Goal: Task Accomplishment & Management: Manage account settings

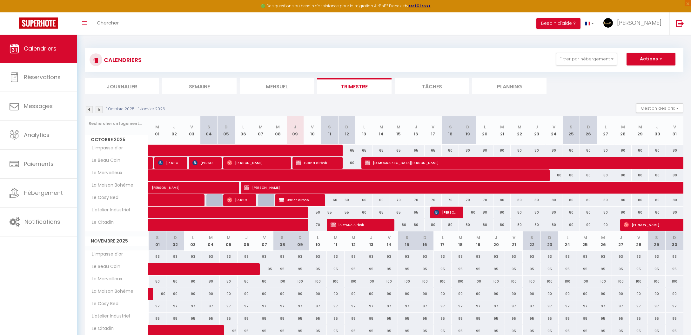
click at [329, 214] on div "55" at bounding box center [329, 212] width 17 height 12
type input "55"
type input "Sam 11 Octobre 2025"
type input "Dim 12 Octobre 2025"
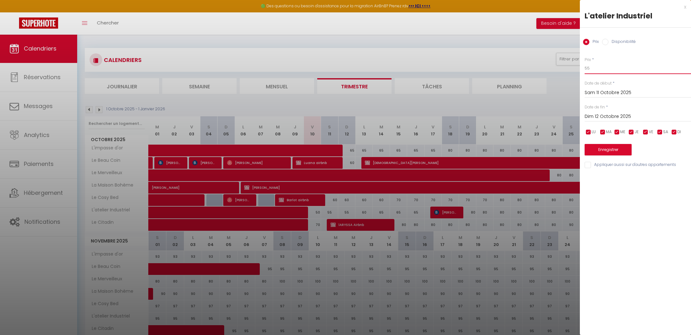
click at [592, 70] on input "55" at bounding box center [638, 68] width 106 height 11
type input "50"
click at [608, 152] on button "Enregistrer" at bounding box center [608, 149] width 47 height 11
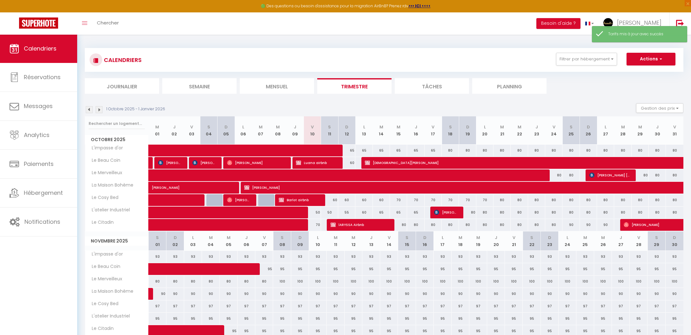
click at [335, 199] on div "60" at bounding box center [329, 200] width 17 height 12
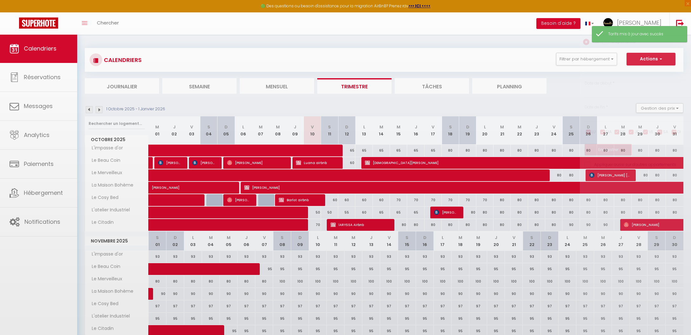
type input "60"
type input "Sam 11 Octobre 2025"
type input "Dim 12 Octobre 2025"
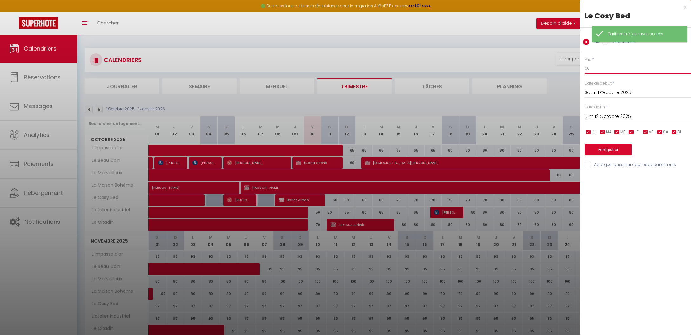
drag, startPoint x: 588, startPoint y: 70, endPoint x: 577, endPoint y: 69, distance: 10.2
click at [577, 69] on body "🟢 Des questions ou besoin d'assistance pour la migration AirBnB? Prenez rdv >>>…" at bounding box center [345, 252] width 691 height 436
type input "50"
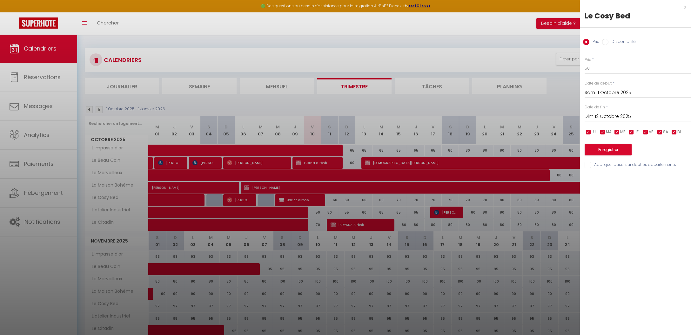
click at [602, 146] on button "Enregistrer" at bounding box center [608, 149] width 47 height 11
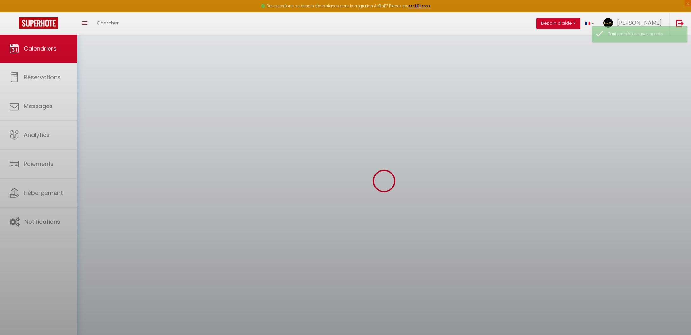
scroll to position [1, 0]
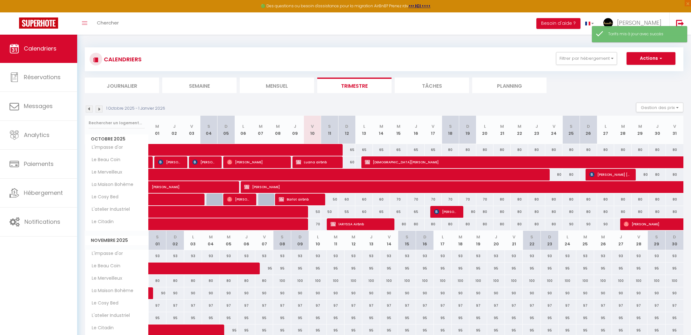
click at [352, 150] on div "65" at bounding box center [346, 150] width 17 height 12
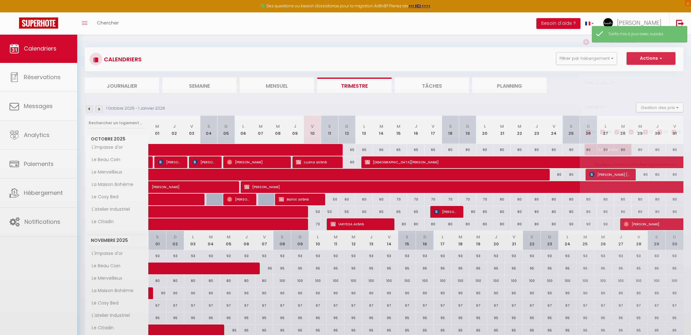
type input "65"
type input "Dim 12 Octobre 2025"
type input "Lun 13 Octobre 2025"
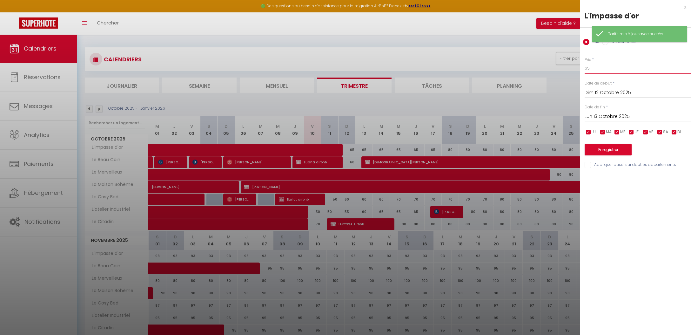
drag, startPoint x: 590, startPoint y: 71, endPoint x: 582, endPoint y: 70, distance: 8.3
click at [582, 70] on div "Prix * 65 Statut * Disponible Indisponible Date de début * Dim 12 Octobre 2025 …" at bounding box center [635, 109] width 111 height 120
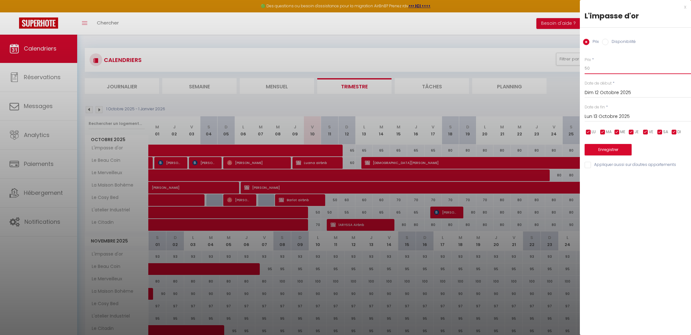
scroll to position [0, 0]
type input "50"
click at [625, 113] on input "Lun 13 Octobre 2025" at bounding box center [638, 116] width 106 height 8
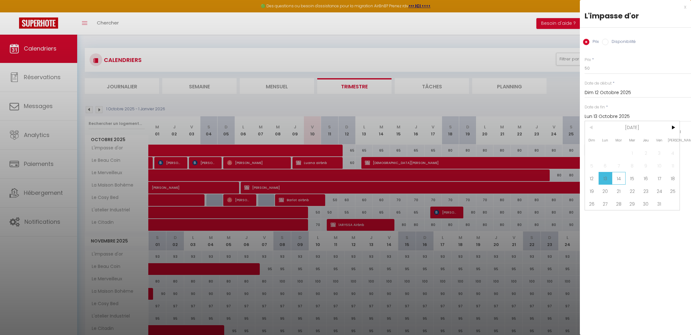
click at [618, 176] on span "14" at bounding box center [619, 178] width 14 height 13
type input "[DATE] Octobre 2025"
click at [602, 148] on button "Enregistrer" at bounding box center [608, 149] width 47 height 11
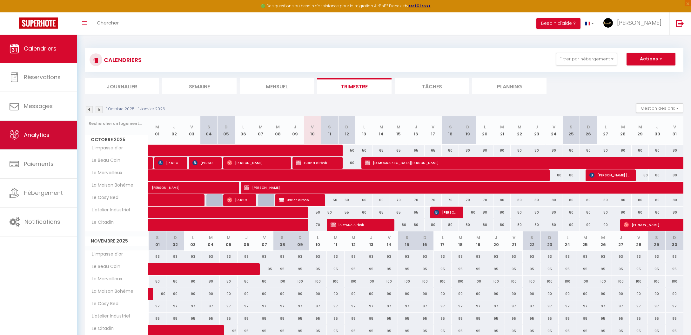
click at [41, 145] on link "Analytics" at bounding box center [38, 135] width 77 height 29
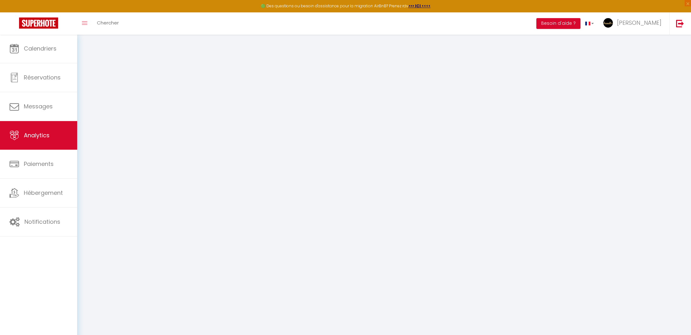
select select "2025"
select select "10"
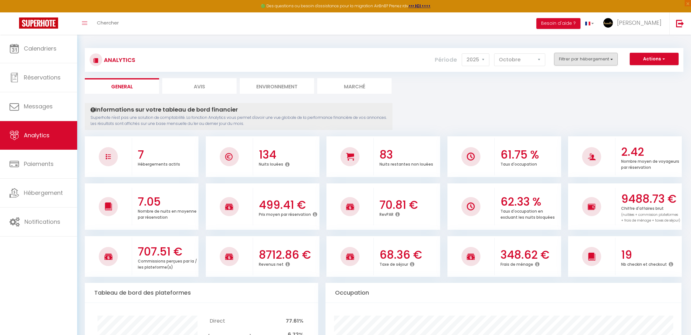
click at [591, 62] on button "Filtrer par hébergement" at bounding box center [586, 59] width 64 height 13
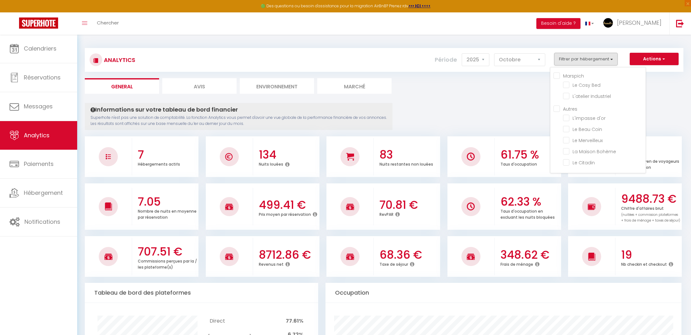
click at [569, 111] on input "Autres" at bounding box center [600, 108] width 92 height 6
checkbox input "true"
checkbox Bed "false"
checkbox Industriel "false"
checkbox d\'or "true"
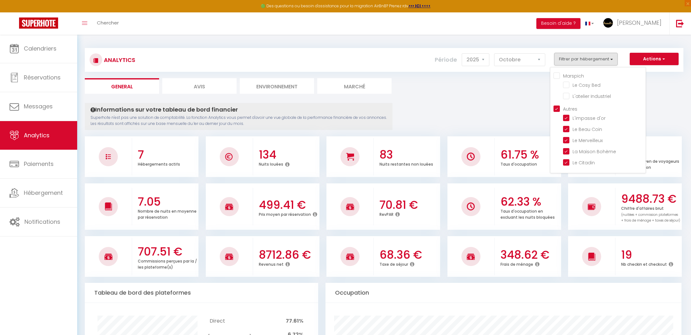
checkbox Coin "true"
checkbox Merveilleux "true"
checkbox Bohème "true"
checkbox Citadin "true"
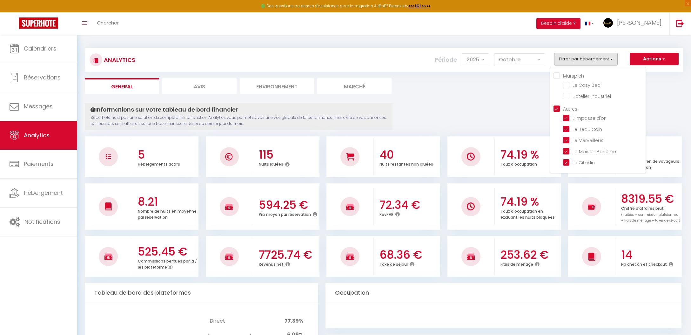
checkbox Bed "false"
checkbox Industriel "false"
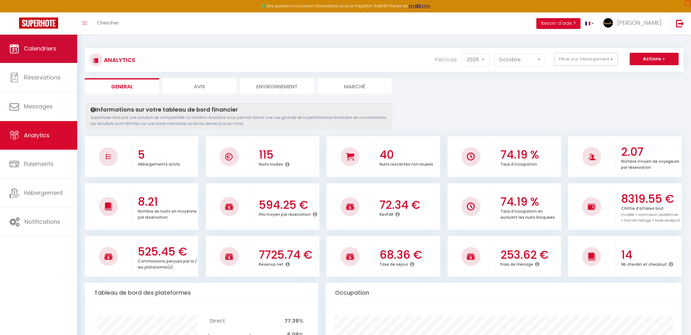
click at [59, 58] on link "Calendriers" at bounding box center [38, 48] width 77 height 29
